Goal: Book appointment/travel/reservation

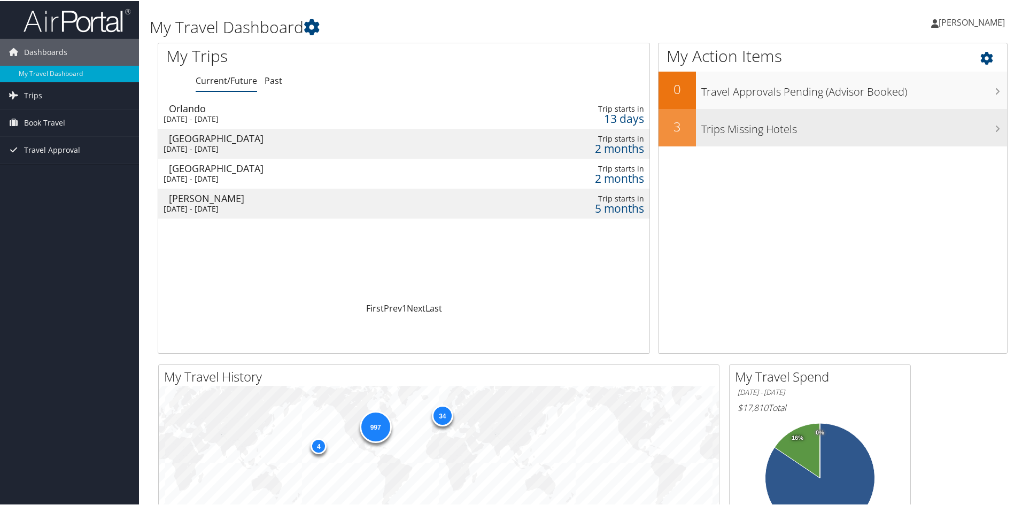
click at [741, 129] on h3 "Trips Missing Hotels" at bounding box center [855, 125] width 306 height 20
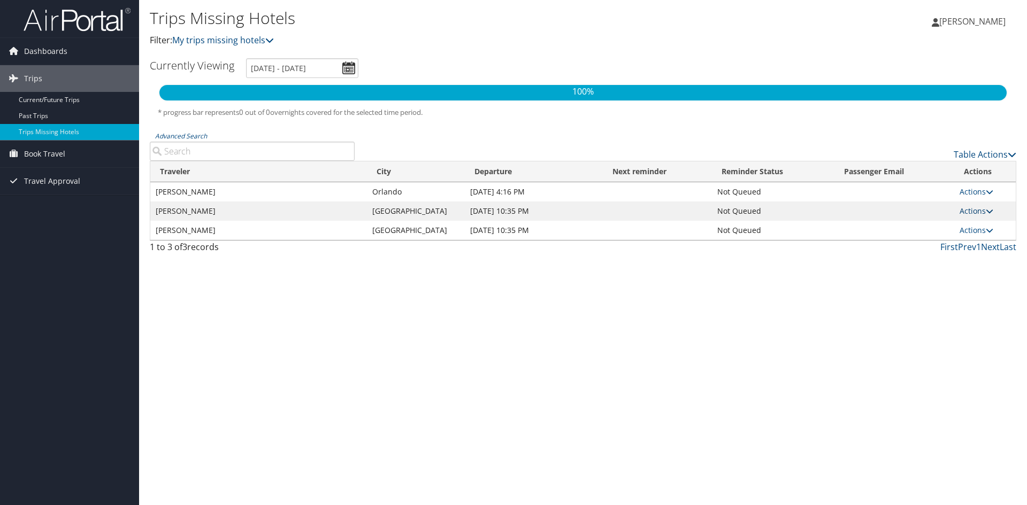
click at [989, 212] on icon at bounding box center [988, 210] width 7 height 7
click at [940, 247] on link "View Itinerary" at bounding box center [952, 245] width 74 height 18
click at [73, 102] on link "Current/Future Trips" at bounding box center [69, 100] width 139 height 16
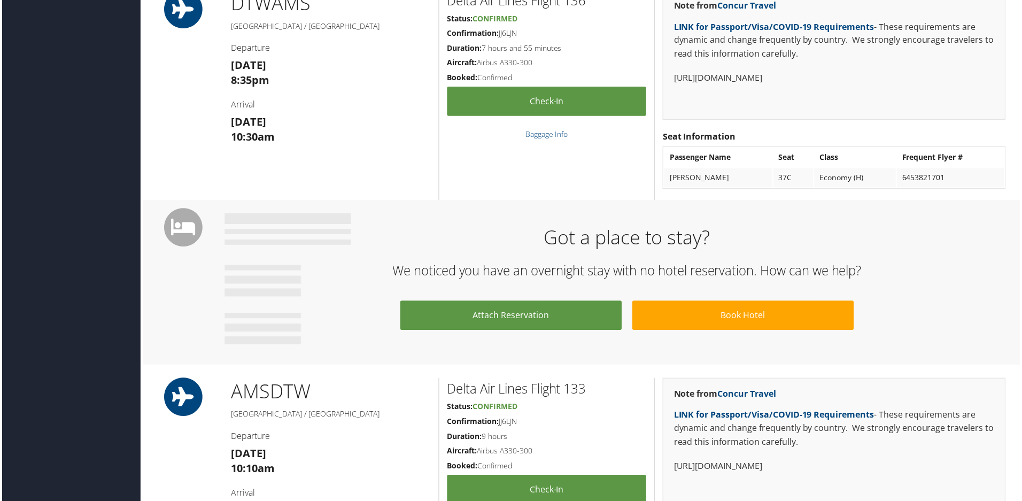
scroll to position [428, 0]
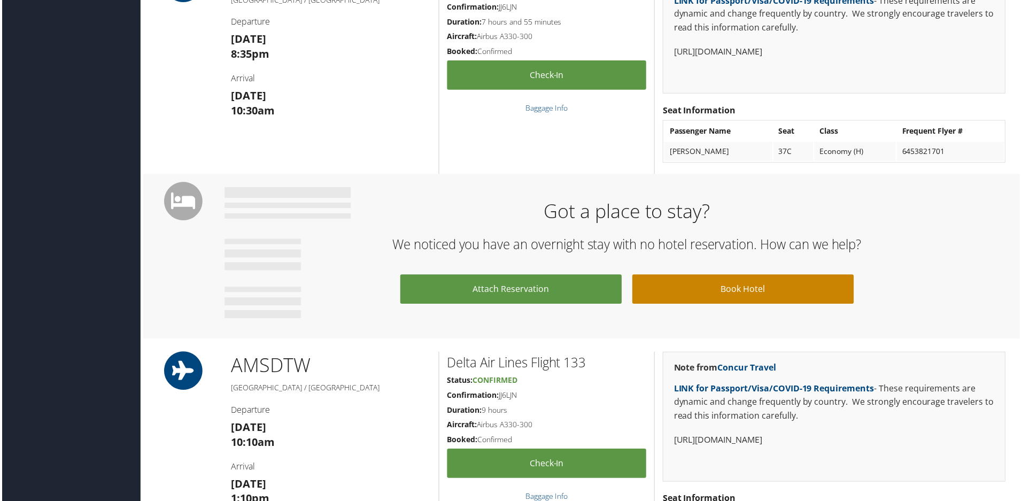
click at [709, 288] on link "Book Hotel" at bounding box center [744, 290] width 222 height 29
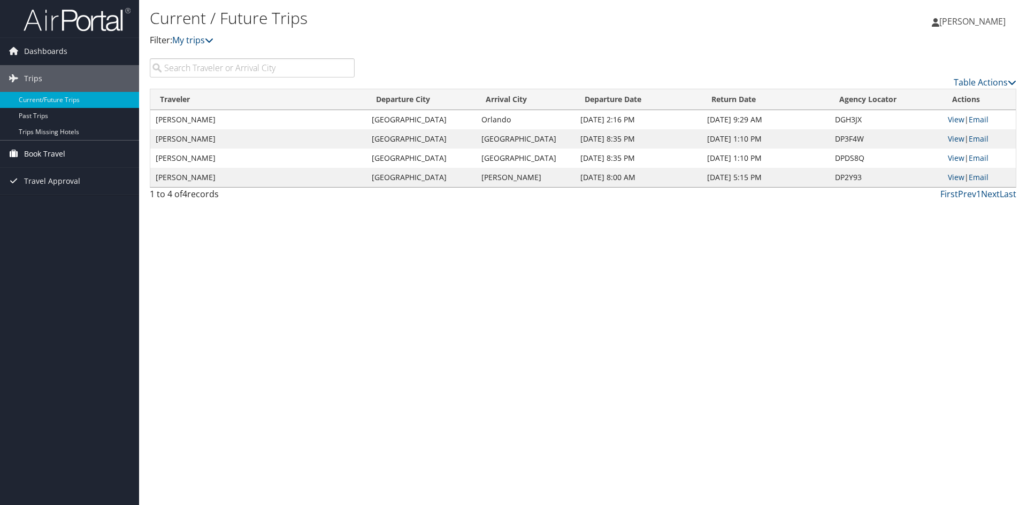
click at [52, 149] on span "Book Travel" at bounding box center [44, 154] width 41 height 27
click at [72, 207] on link "Book/Manage Online Trips" at bounding box center [69, 207] width 139 height 16
